Goal: Task Accomplishment & Management: Complete application form

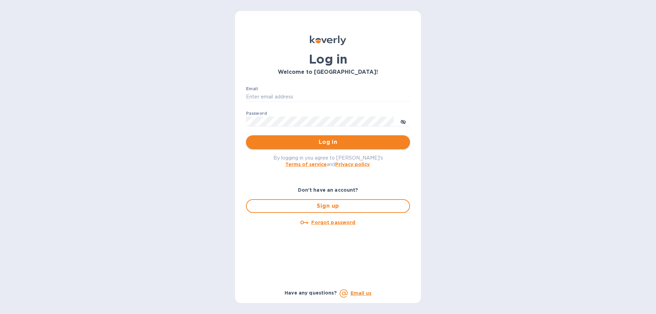
type input "[EMAIL_ADDRESS][DOMAIN_NAME]"
drag, startPoint x: 312, startPoint y: 139, endPoint x: 393, endPoint y: 138, distance: 80.7
click at [312, 139] on span "Log in" at bounding box center [328, 142] width 153 height 8
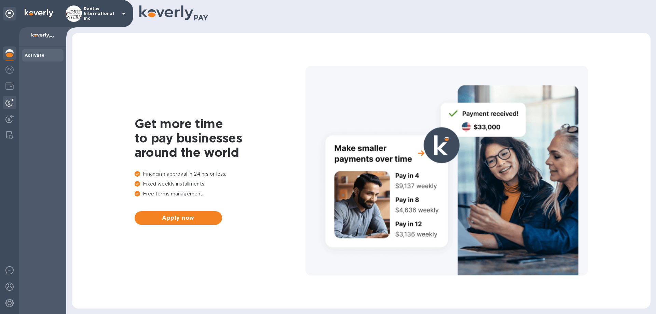
click at [9, 102] on img at bounding box center [9, 102] width 8 height 8
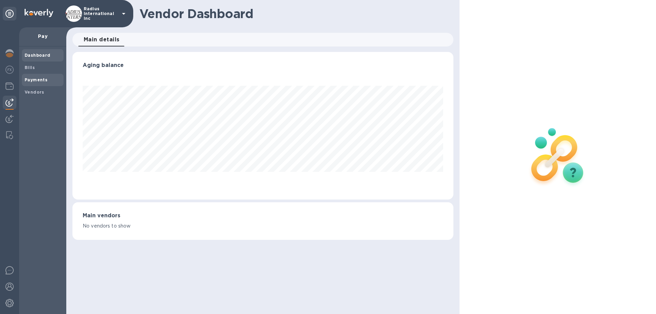
click at [43, 78] on b "Payments" at bounding box center [36, 79] width 23 height 5
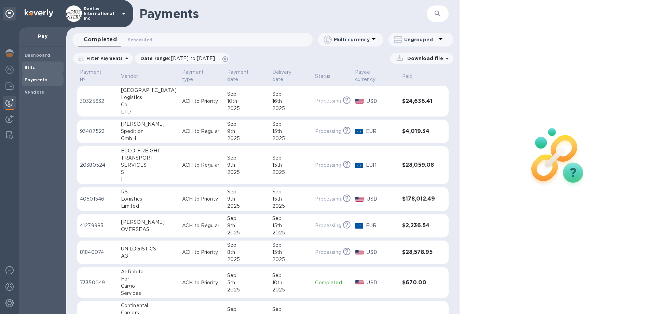
click at [31, 67] on b "Bills" at bounding box center [30, 67] width 10 height 5
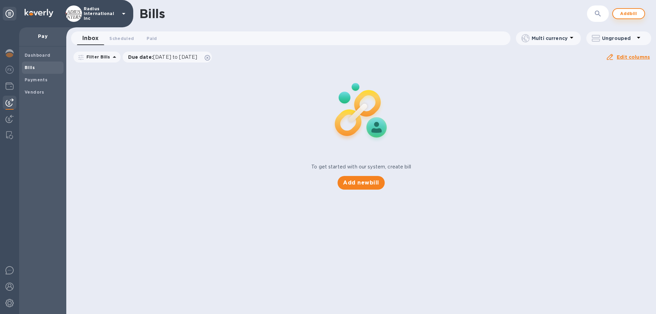
click at [624, 15] on span "Add bill" at bounding box center [629, 14] width 21 height 8
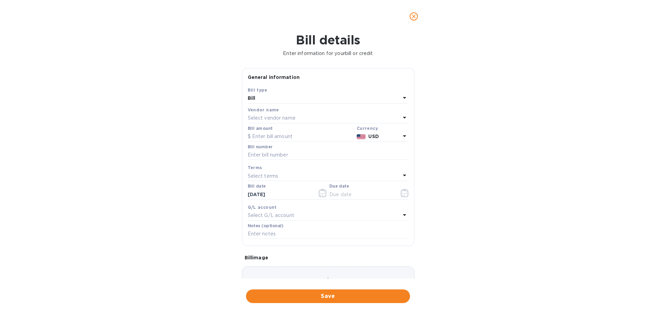
click at [297, 117] on div "Select vendor name" at bounding box center [324, 118] width 153 height 10
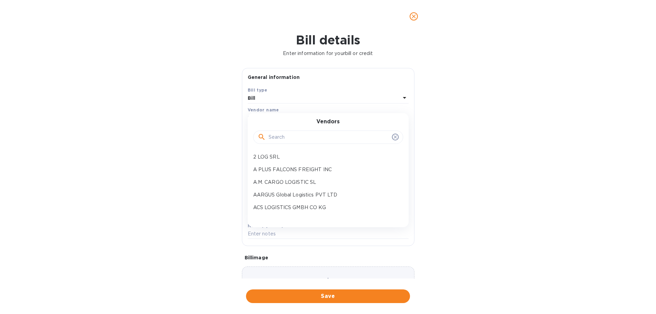
click at [298, 132] on input "text" at bounding box center [329, 137] width 121 height 10
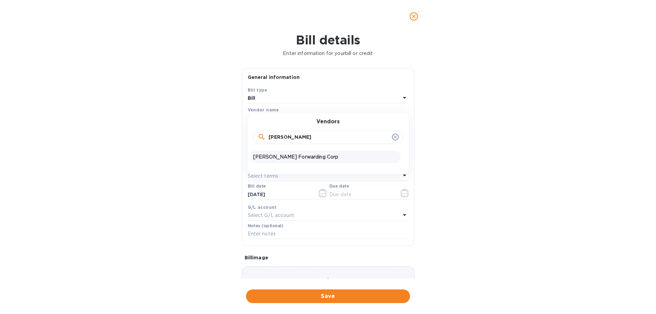
type input "[PERSON_NAME]"
click at [289, 157] on p "[PERSON_NAME] Forwarding Corp" at bounding box center [325, 156] width 145 height 7
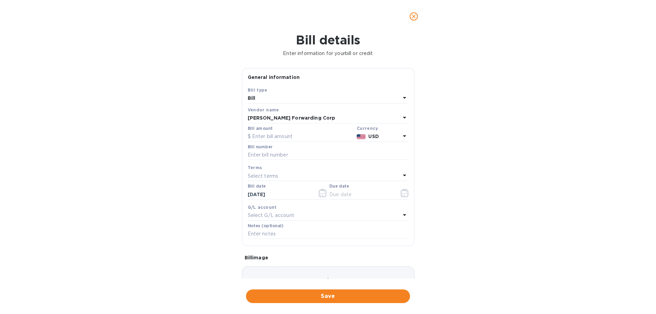
drag, startPoint x: 292, startPoint y: 137, endPoint x: 374, endPoint y: 134, distance: 81.8
click at [292, 137] on input "text" at bounding box center [301, 137] width 106 height 10
click at [310, 133] on input "text" at bounding box center [301, 137] width 106 height 10
type input "14,744.39"
type input "SOA"
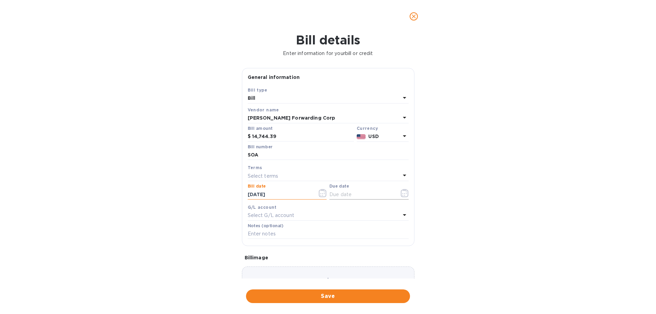
drag, startPoint x: 340, startPoint y: 197, endPoint x: 343, endPoint y: 196, distance: 3.5
click at [340, 197] on input "text" at bounding box center [362, 194] width 65 height 10
click at [405, 192] on icon "button" at bounding box center [405, 193] width 8 height 8
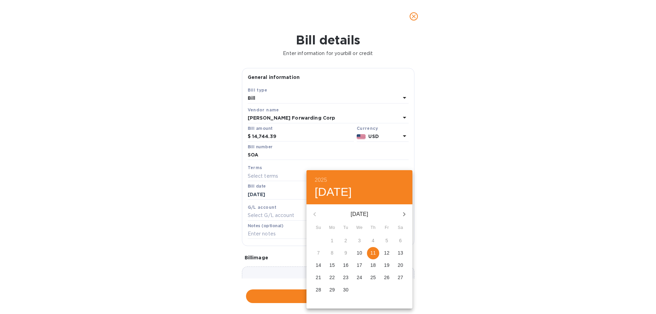
drag, startPoint x: 373, startPoint y: 252, endPoint x: 455, endPoint y: 253, distance: 82.0
click at [373, 252] on p "11" at bounding box center [373, 253] width 5 height 7
type input "[DATE]"
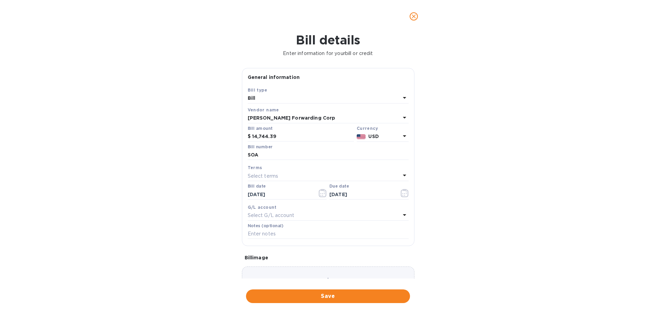
click at [463, 252] on div "2025 Thu, Sep [DATE] Mo Tu We Th Fr Sa 31 1 2 3 4 5 6 7 8 9 10 11 12 13 14 15 1…" at bounding box center [328, 157] width 656 height 314
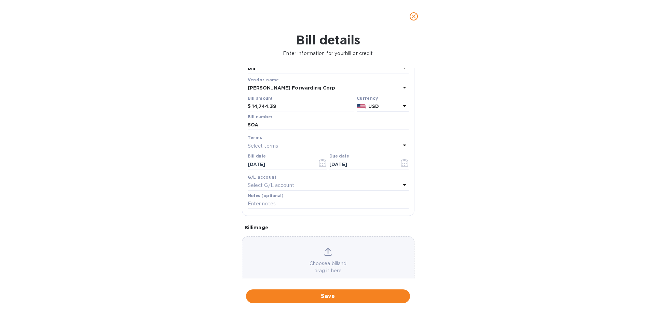
scroll to position [45, 0]
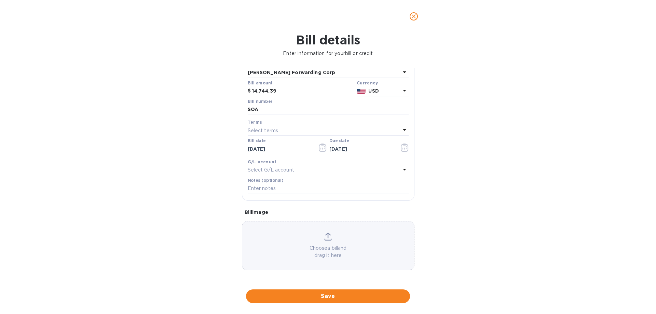
click at [344, 294] on span "Save" at bounding box center [328, 296] width 153 height 8
click at [273, 110] on input "SOA" at bounding box center [328, 110] width 161 height 10
type input "S"
type input "Payment 9/11"
click at [362, 294] on span "Save" at bounding box center [328, 296] width 153 height 8
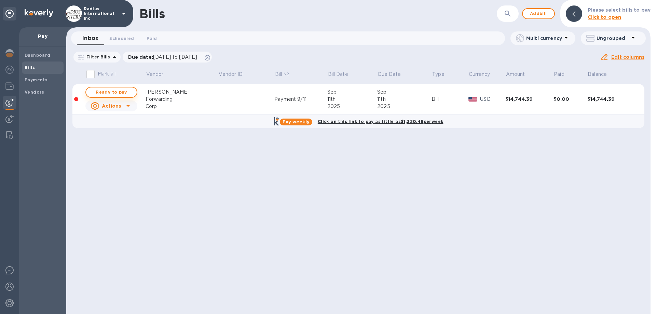
click at [101, 90] on span "Ready to pay" at bounding box center [112, 92] width 40 height 8
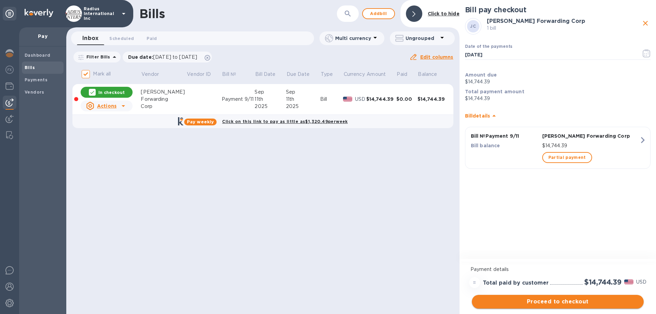
click at [561, 303] on span "Proceed to checkout" at bounding box center [558, 302] width 161 height 8
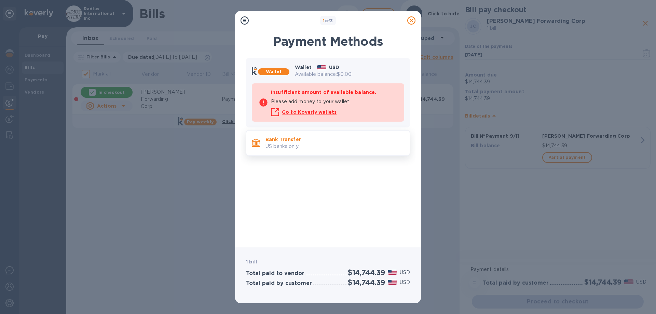
click at [330, 147] on p "US banks only." at bounding box center [335, 146] width 139 height 7
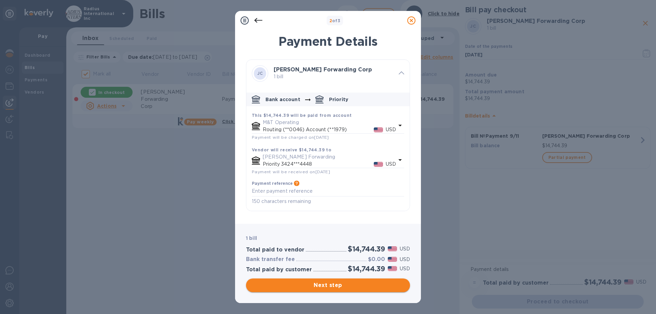
drag, startPoint x: 353, startPoint y: 284, endPoint x: 367, endPoint y: 139, distance: 145.7
click at [353, 283] on span "Next step" at bounding box center [328, 285] width 153 height 8
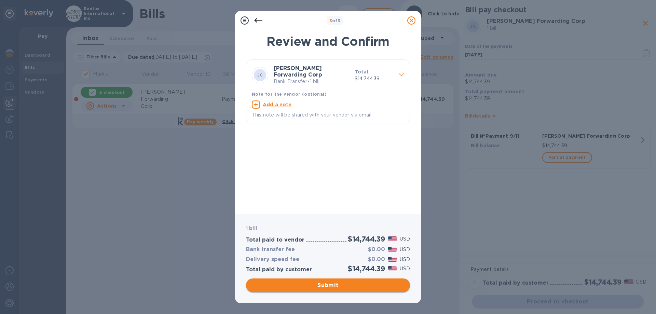
click at [334, 284] on span "Submit" at bounding box center [328, 285] width 153 height 8
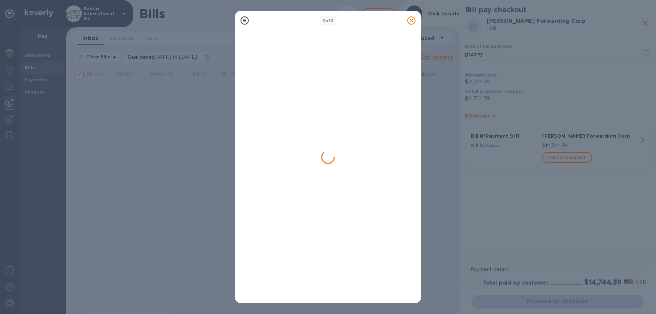
checkbox input "false"
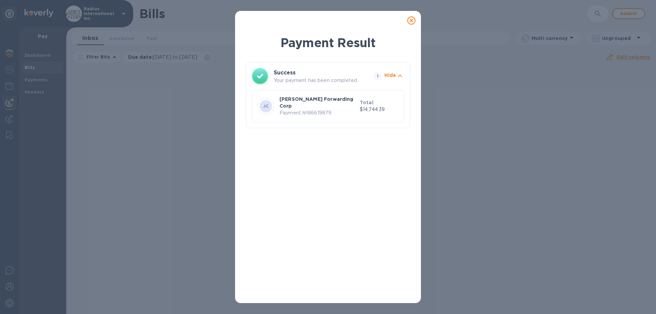
drag, startPoint x: 413, startPoint y: 21, endPoint x: 420, endPoint y: 21, distance: 7.5
click at [413, 21] on icon at bounding box center [411, 20] width 8 height 8
